Goal: Find specific fact: Find specific fact

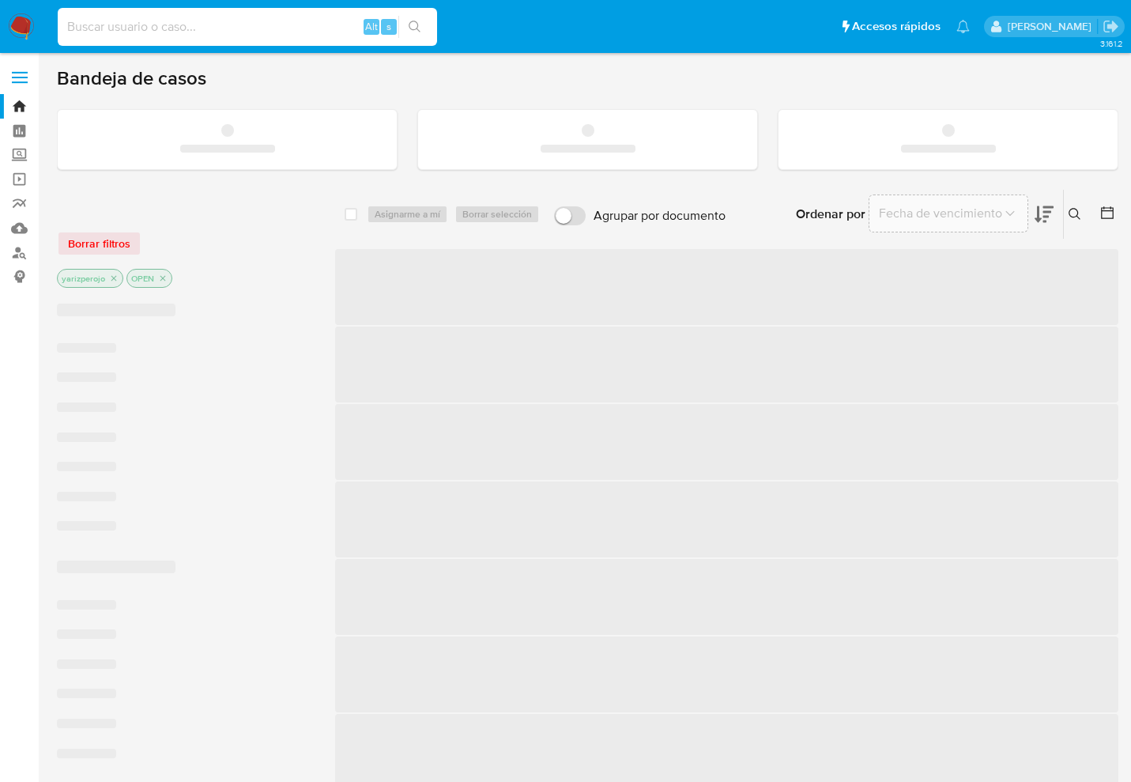
click at [218, 34] on input at bounding box center [247, 27] width 379 height 21
paste input "53725040"
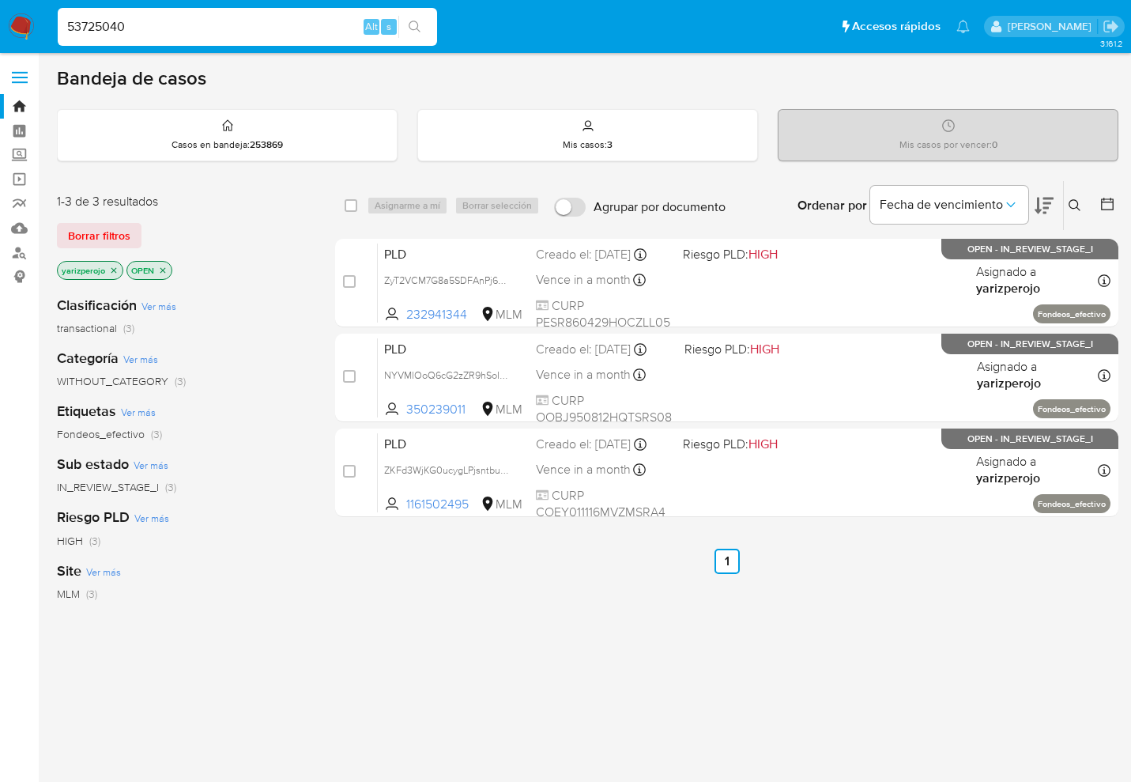
type input "53725040"
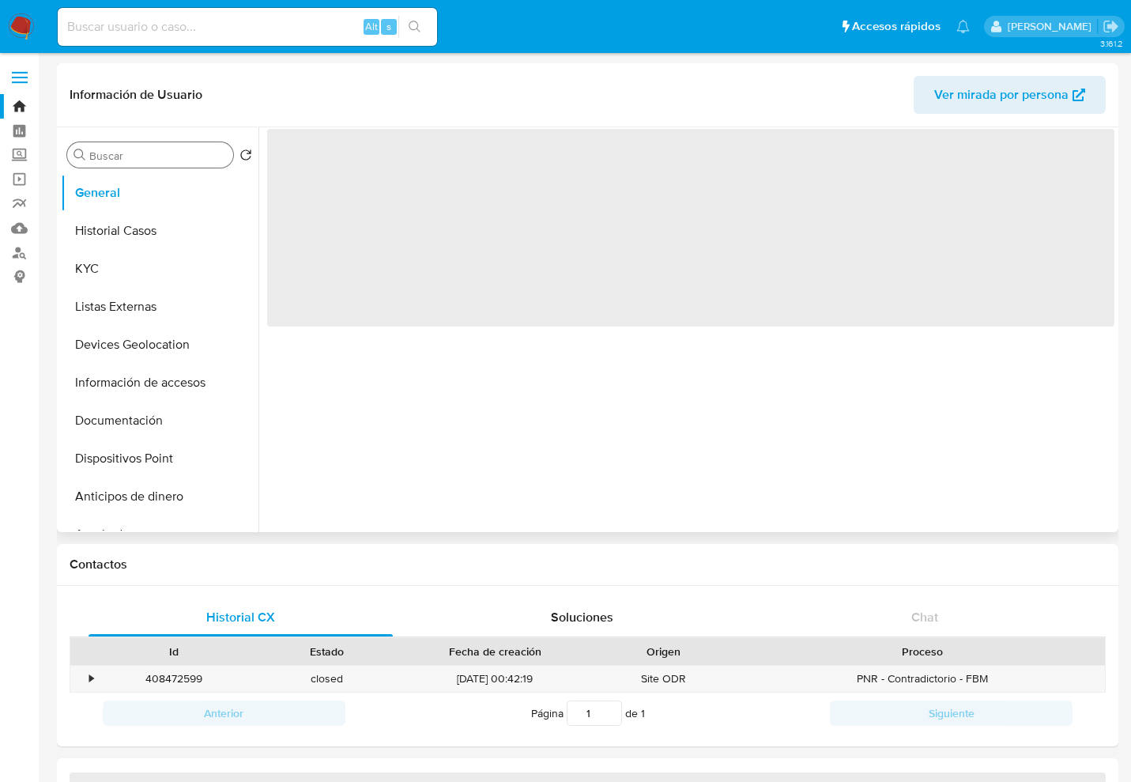
select select "10"
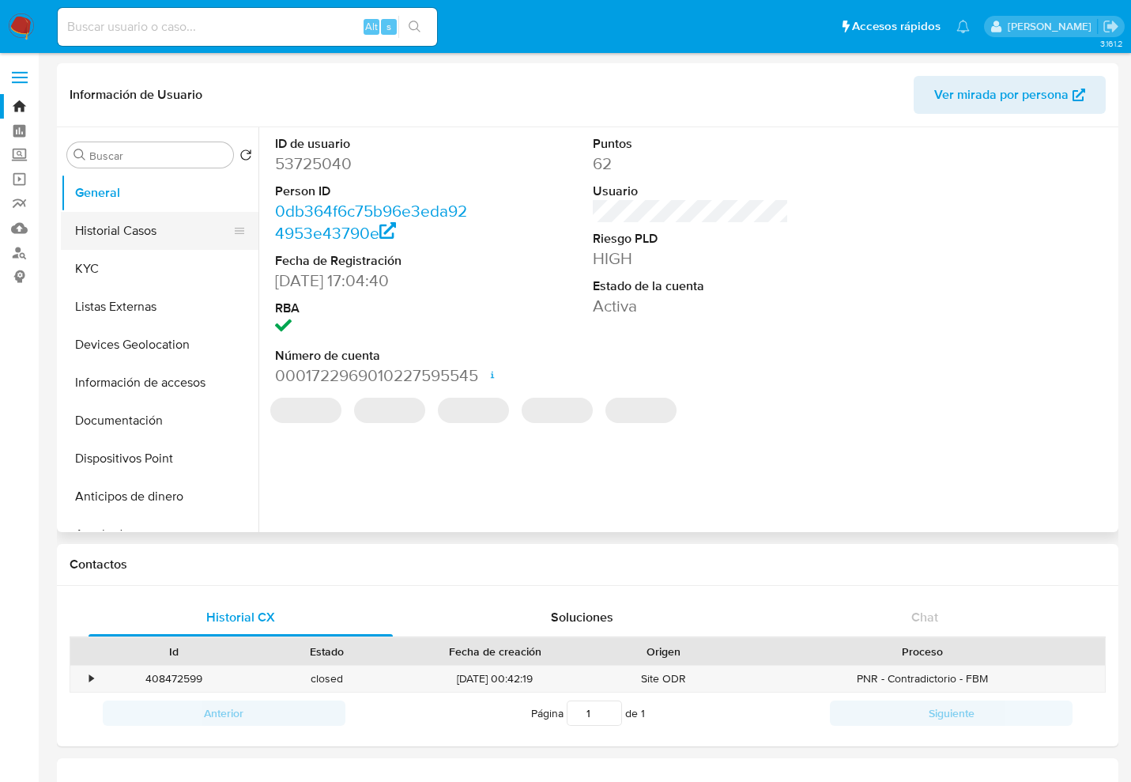
click at [153, 232] on button "Historial Casos" at bounding box center [153, 231] width 185 height 38
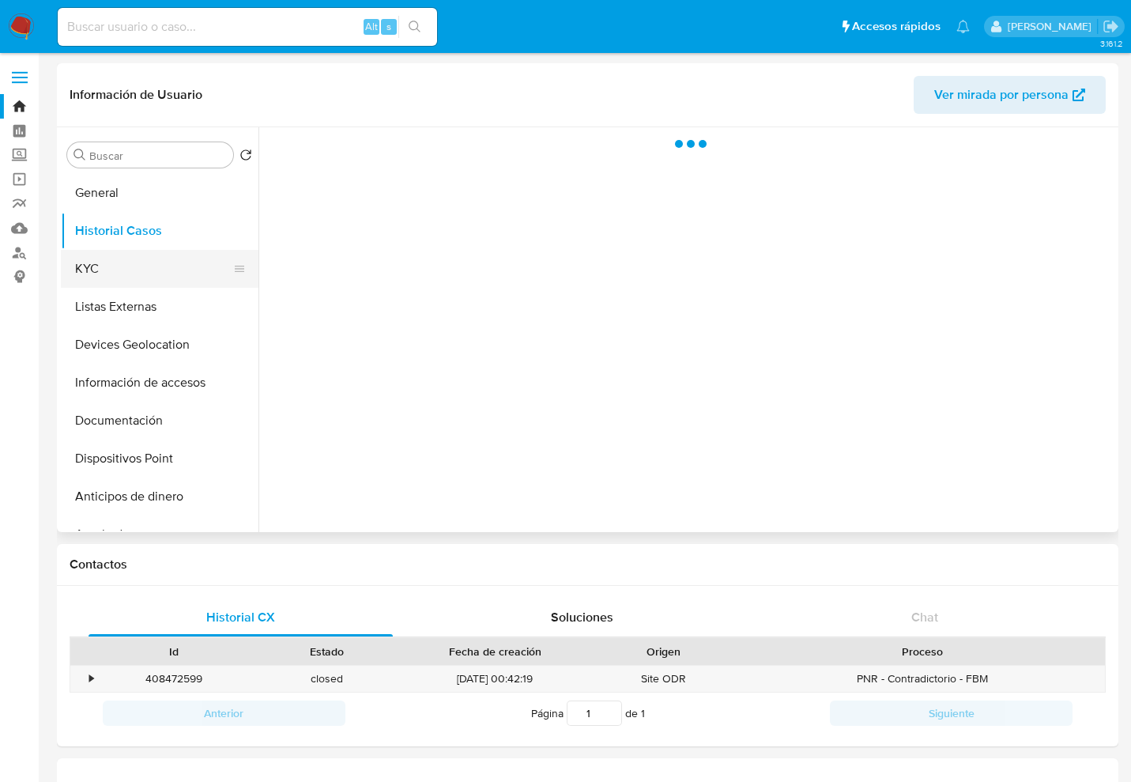
click at [103, 277] on button "KYC" at bounding box center [153, 269] width 185 height 38
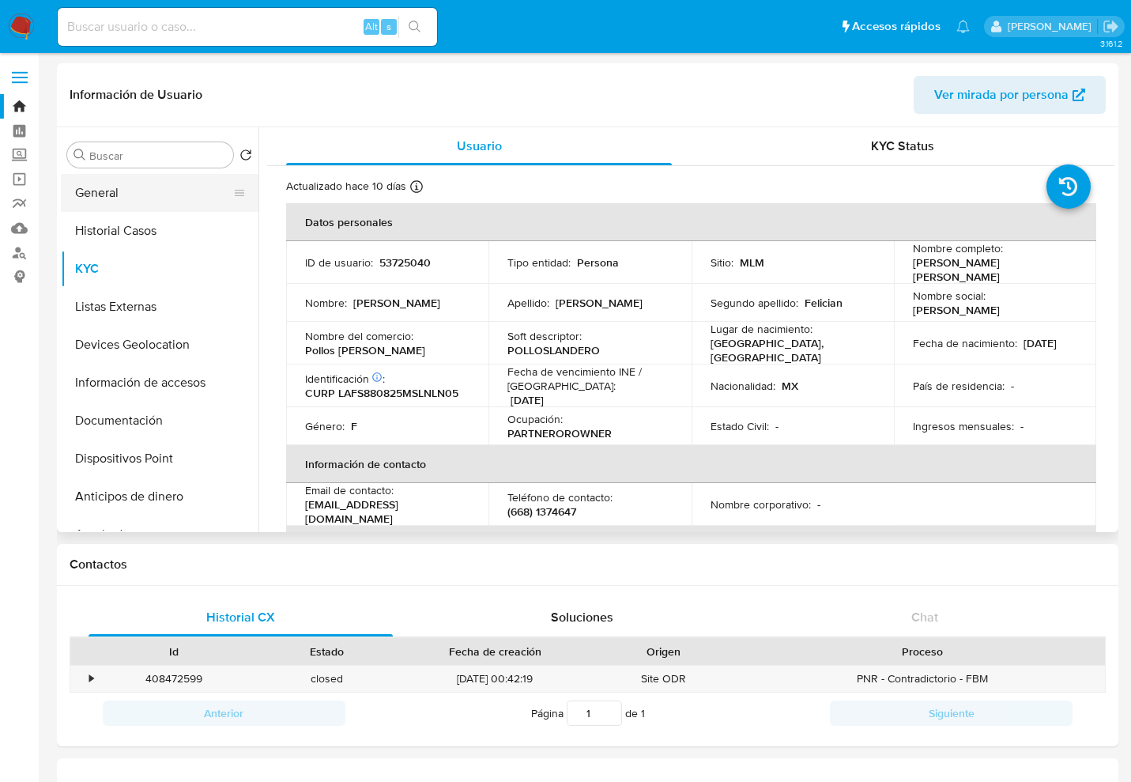
click at [113, 190] on button "General" at bounding box center [153, 193] width 185 height 38
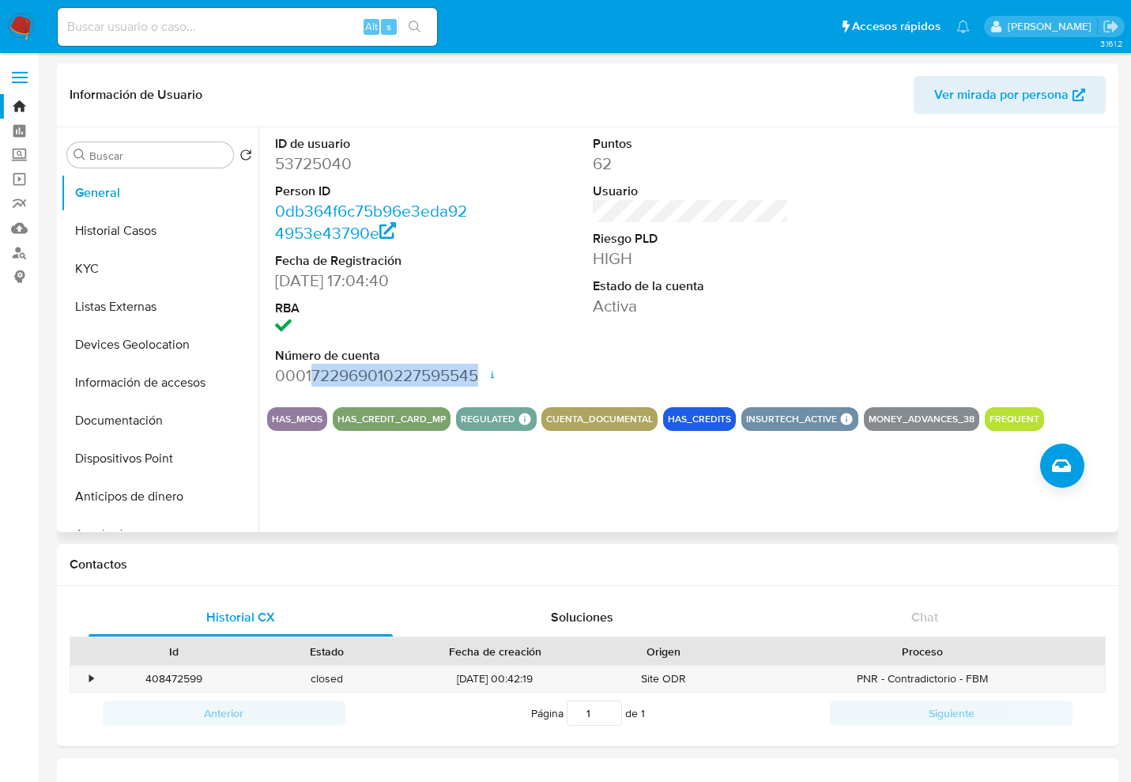
drag, startPoint x: 477, startPoint y: 375, endPoint x: 310, endPoint y: 367, distance: 166.9
click at [310, 367] on dd "0001722969010227595545 Fecha de apertura [DATE] 12:45 Estado ACTIVE" at bounding box center [373, 375] width 196 height 22
copy dd "722969010227595545"
